Goal: Navigation & Orientation: Find specific page/section

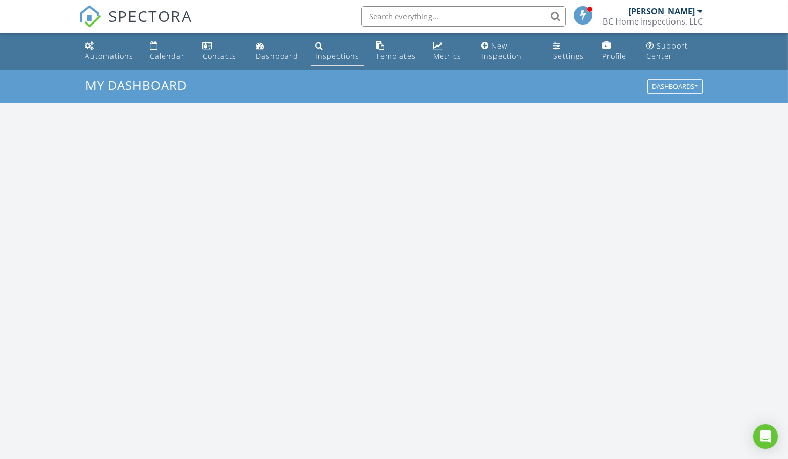
scroll to position [949, 806]
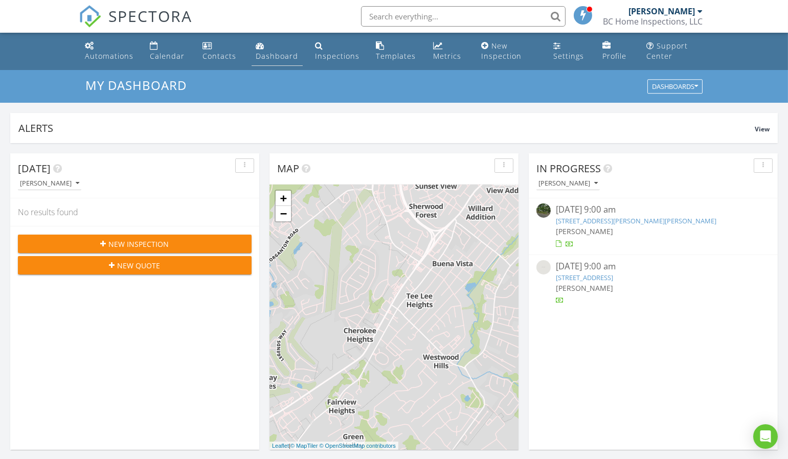
click at [296, 56] on div "Dashboard" at bounding box center [277, 56] width 42 height 10
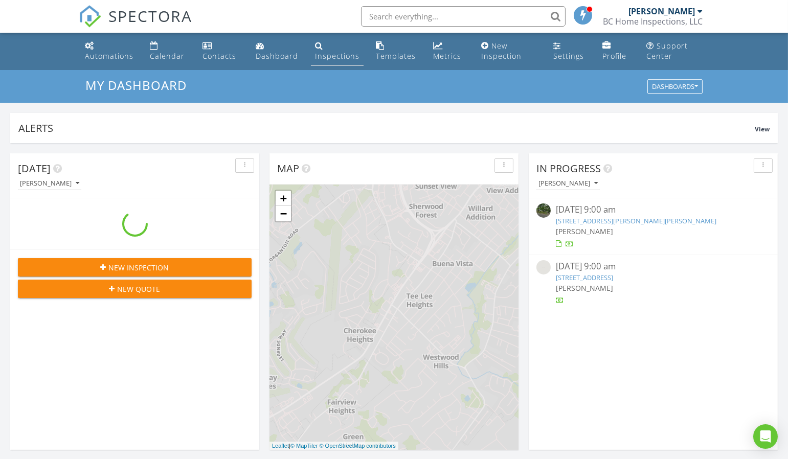
scroll to position [949, 806]
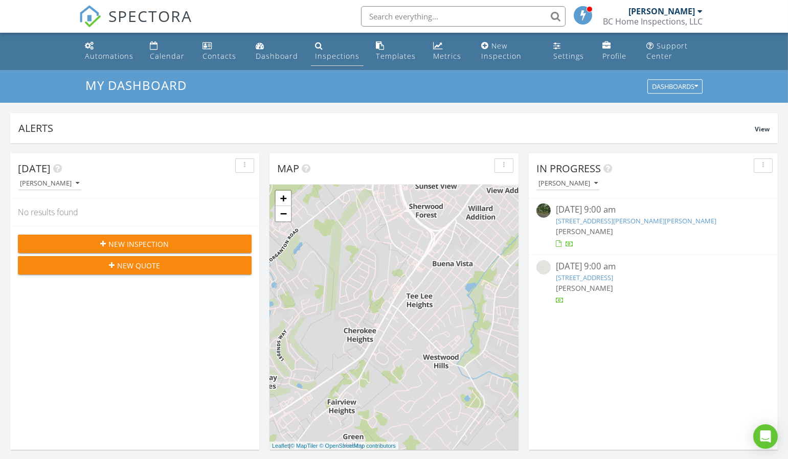
click at [319, 56] on div "Inspections" at bounding box center [337, 56] width 44 height 10
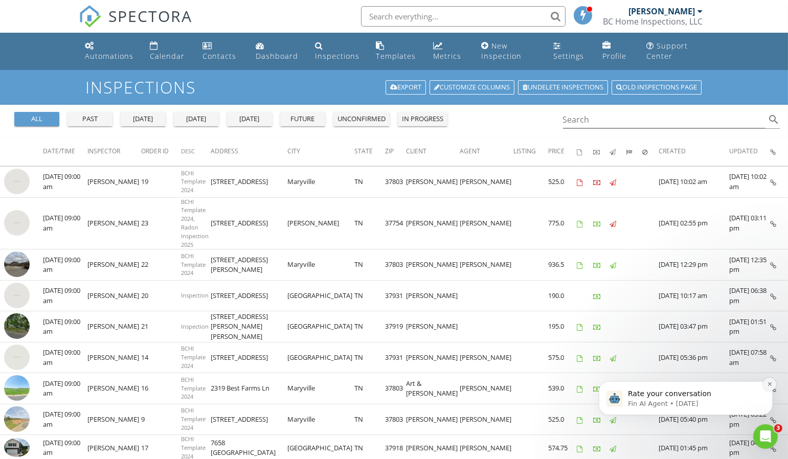
click at [770, 389] on button "Dismiss notification" at bounding box center [769, 383] width 13 height 13
